Goal: Navigation & Orientation: Find specific page/section

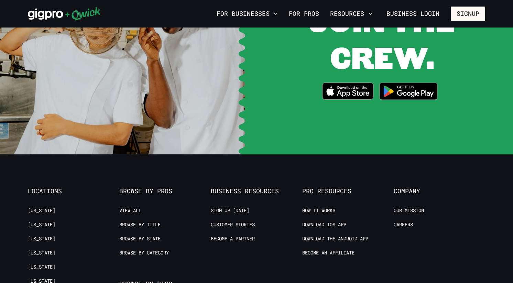
scroll to position [1391, 0]
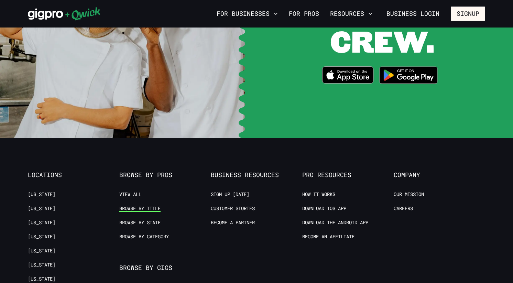
click at [148, 205] on link "Browse by Title" at bounding box center [139, 208] width 41 height 7
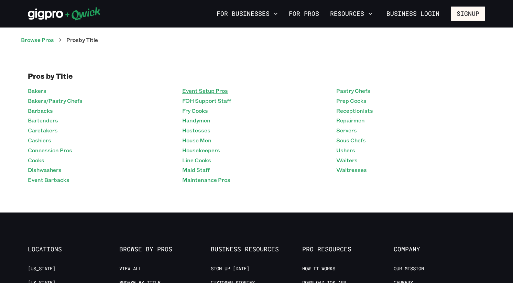
click at [195, 90] on link "Event Setup Pros" at bounding box center [205, 91] width 46 height 10
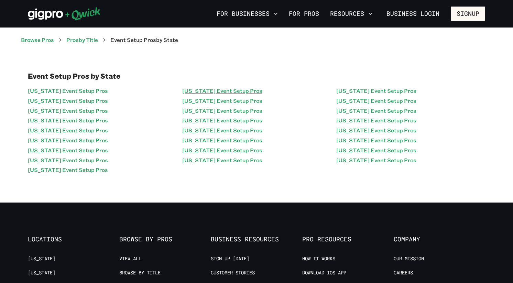
click at [214, 93] on link "[US_STATE] Event Setup Pros" at bounding box center [222, 91] width 80 height 10
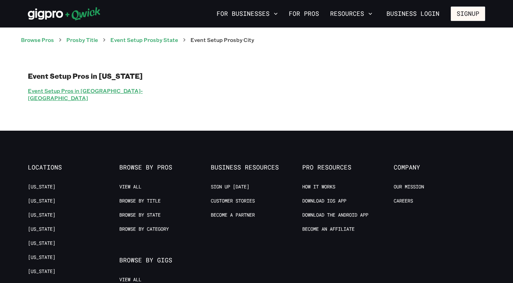
click at [103, 92] on link "Event Setup Pros in [GEOGRAPHIC_DATA]-[GEOGRAPHIC_DATA]" at bounding box center [102, 94] width 149 height 17
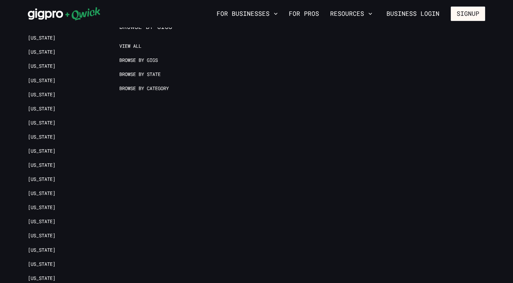
scroll to position [821, 0]
